Goal: Task Accomplishment & Management: Complete application form

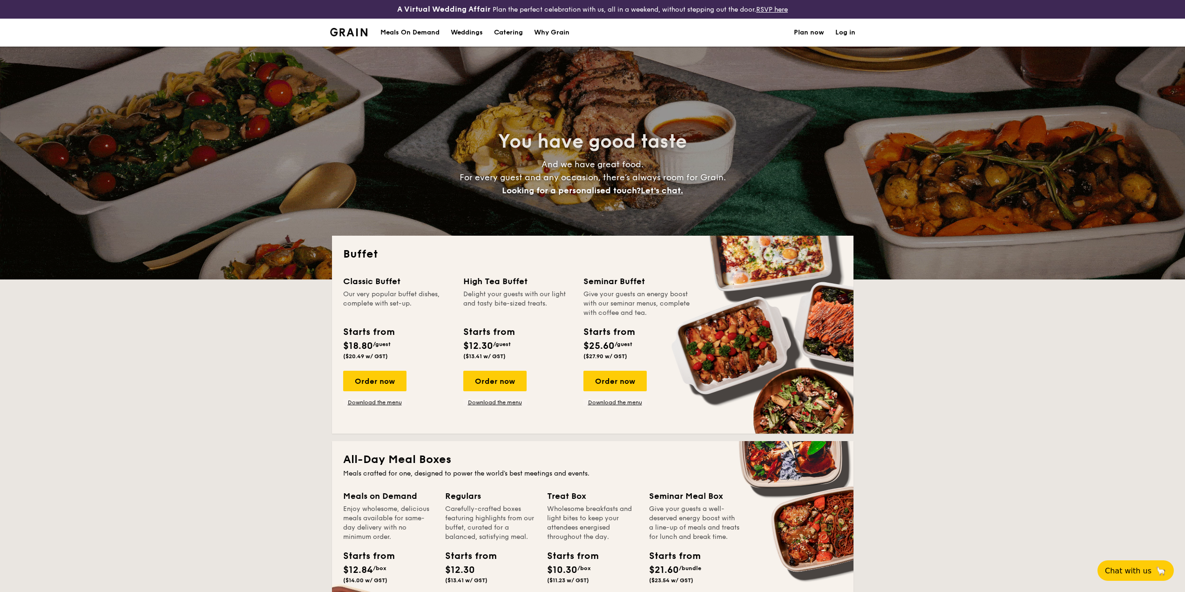
select select
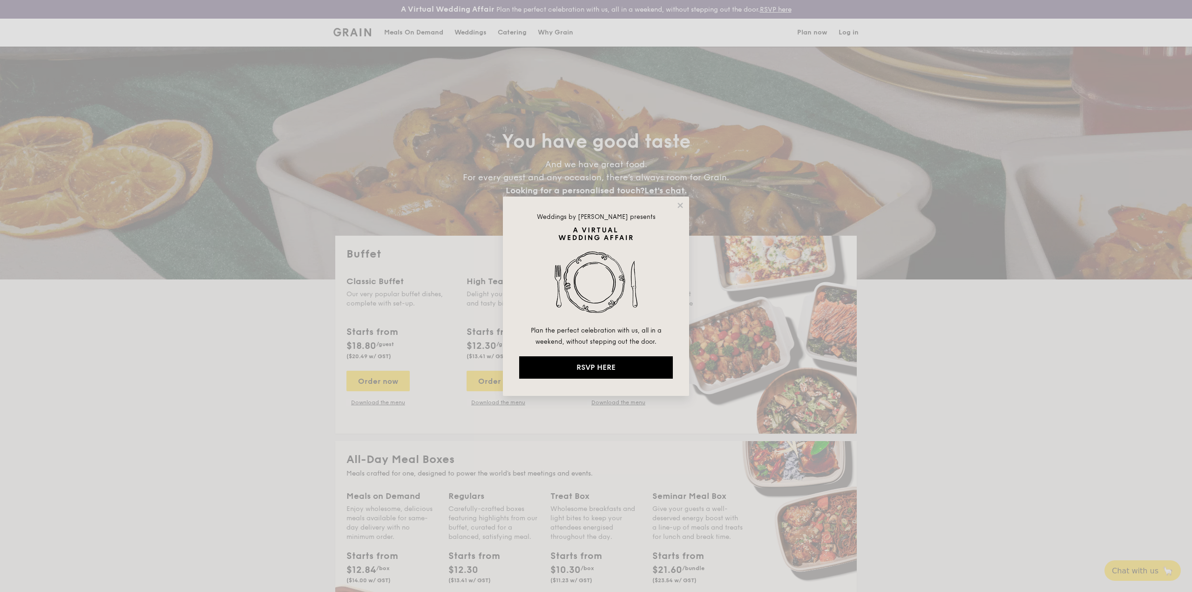
click at [673, 203] on div "Weddings by [PERSON_NAME] presents Plan the perfect celebration with us, all in…" at bounding box center [596, 295] width 186 height 199
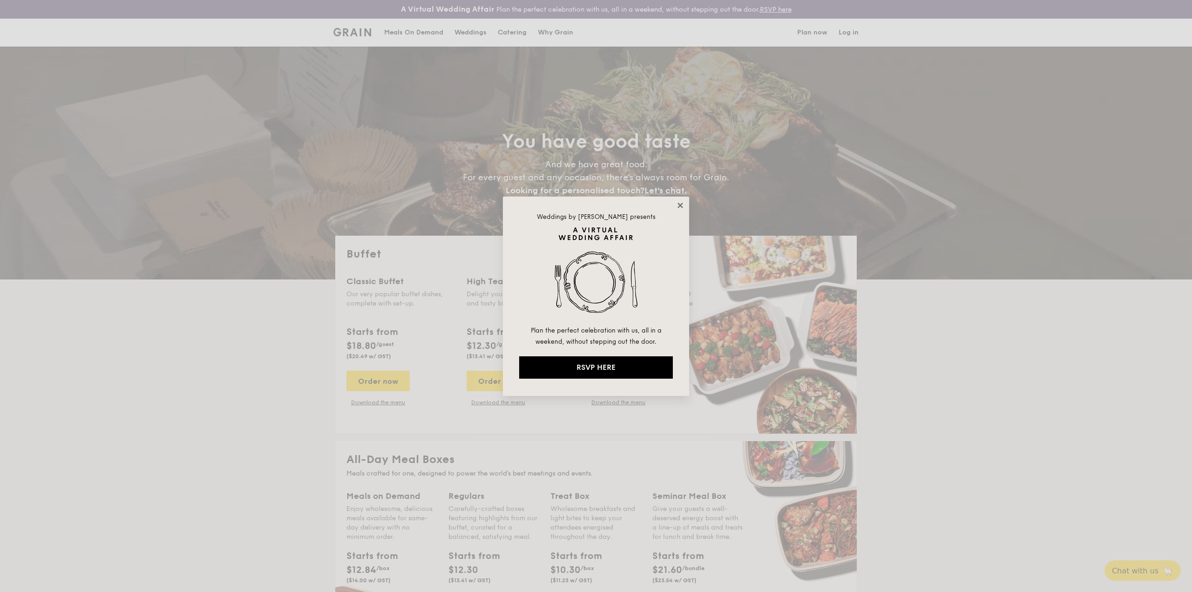
click at [678, 203] on icon at bounding box center [680, 205] width 5 height 5
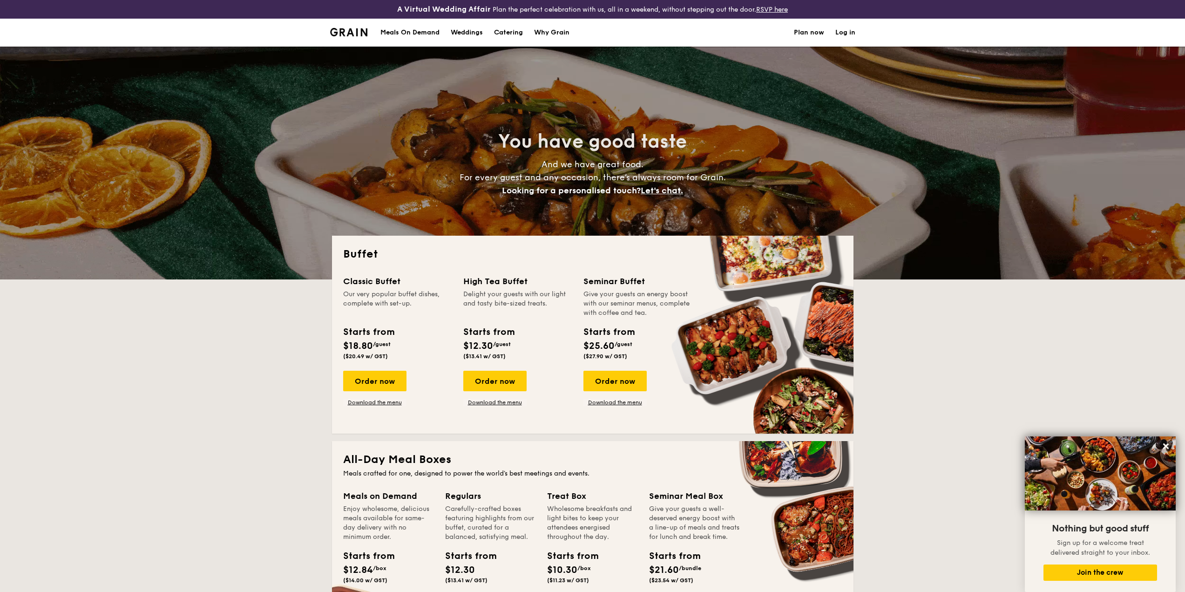
click at [507, 32] on h1 "Catering" at bounding box center [508, 33] width 29 height 28
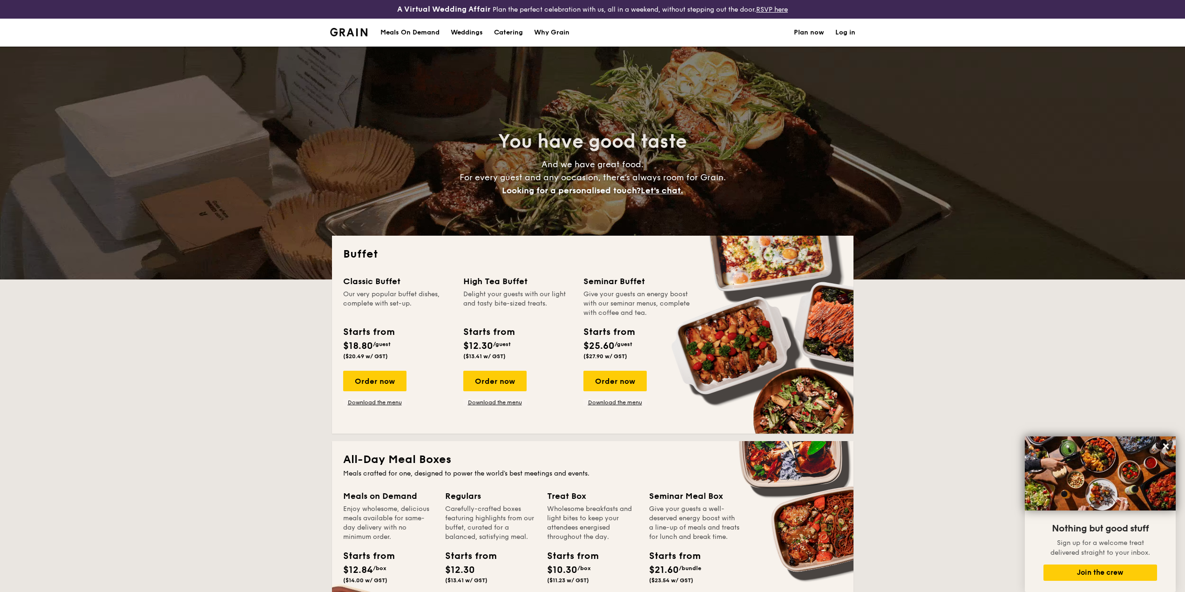
click at [508, 28] on h1 "Catering" at bounding box center [508, 33] width 29 height 28
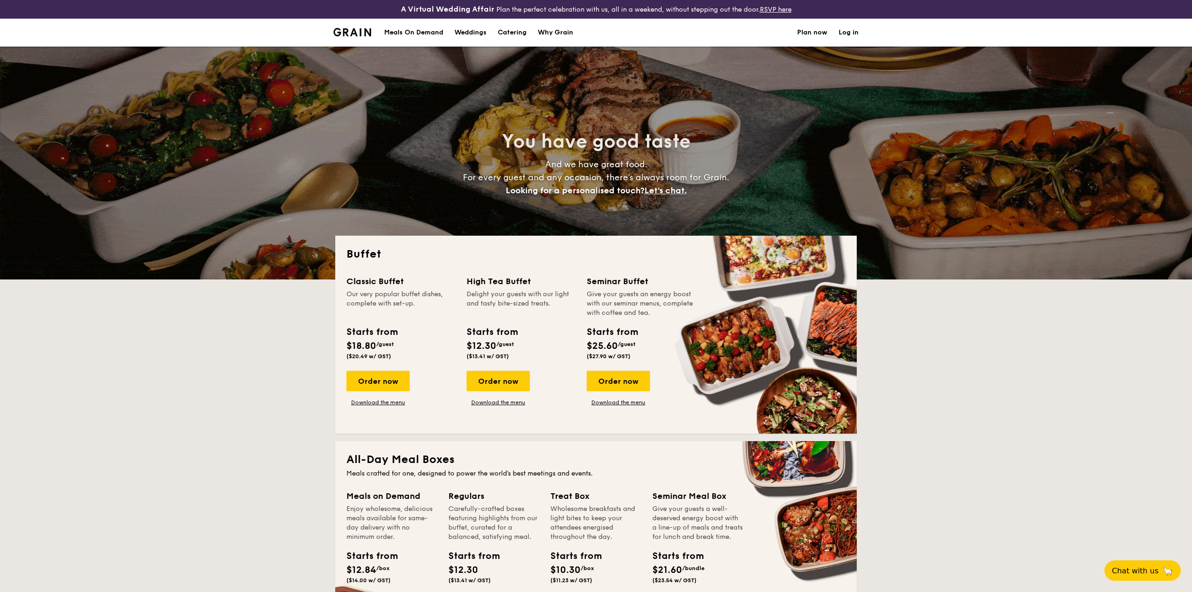
select select
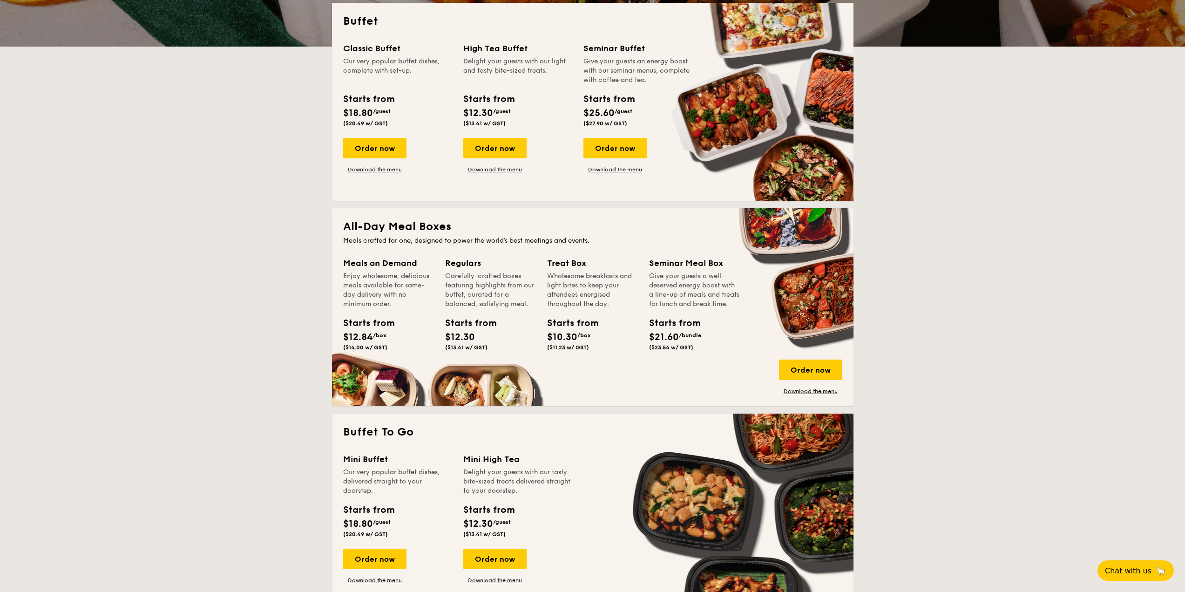
scroll to position [512, 0]
